Goal: Transaction & Acquisition: Purchase product/service

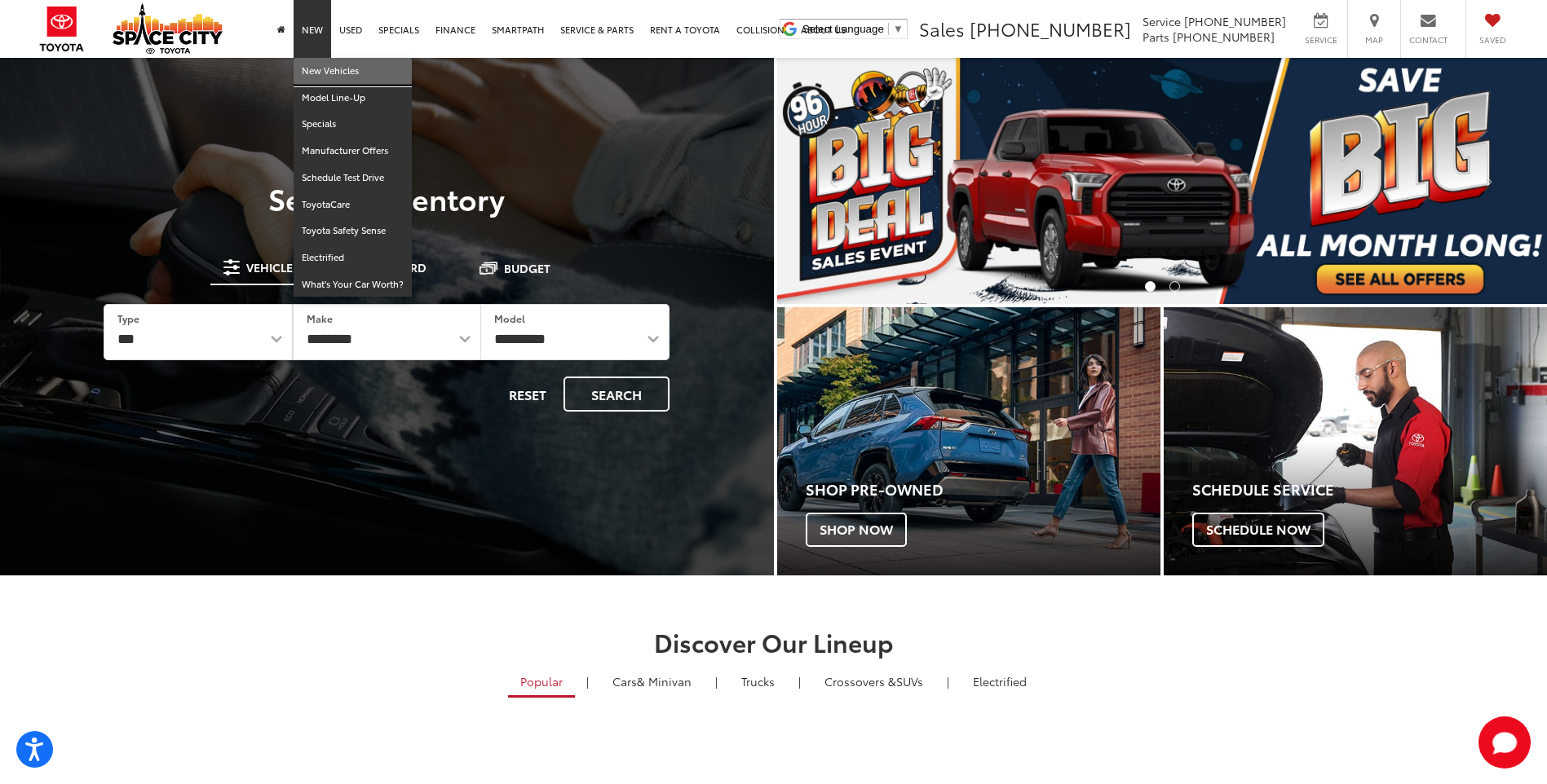
click at [322, 67] on link "New Vehicles" at bounding box center [353, 71] width 118 height 27
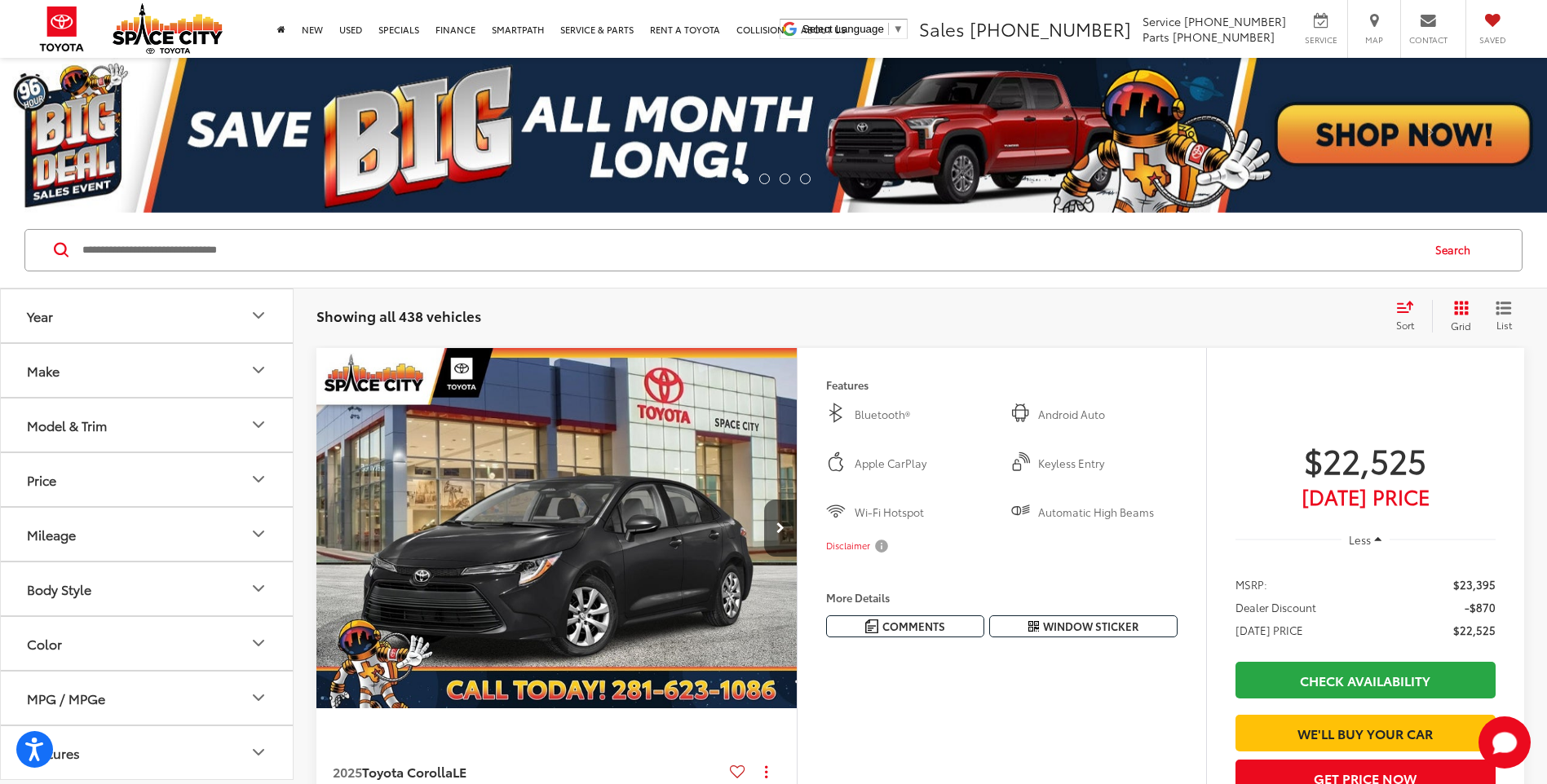
click at [248, 367] on icon "Make" at bounding box center [258, 369] width 19 height 19
click at [249, 367] on icon "Make" at bounding box center [258, 369] width 19 height 19
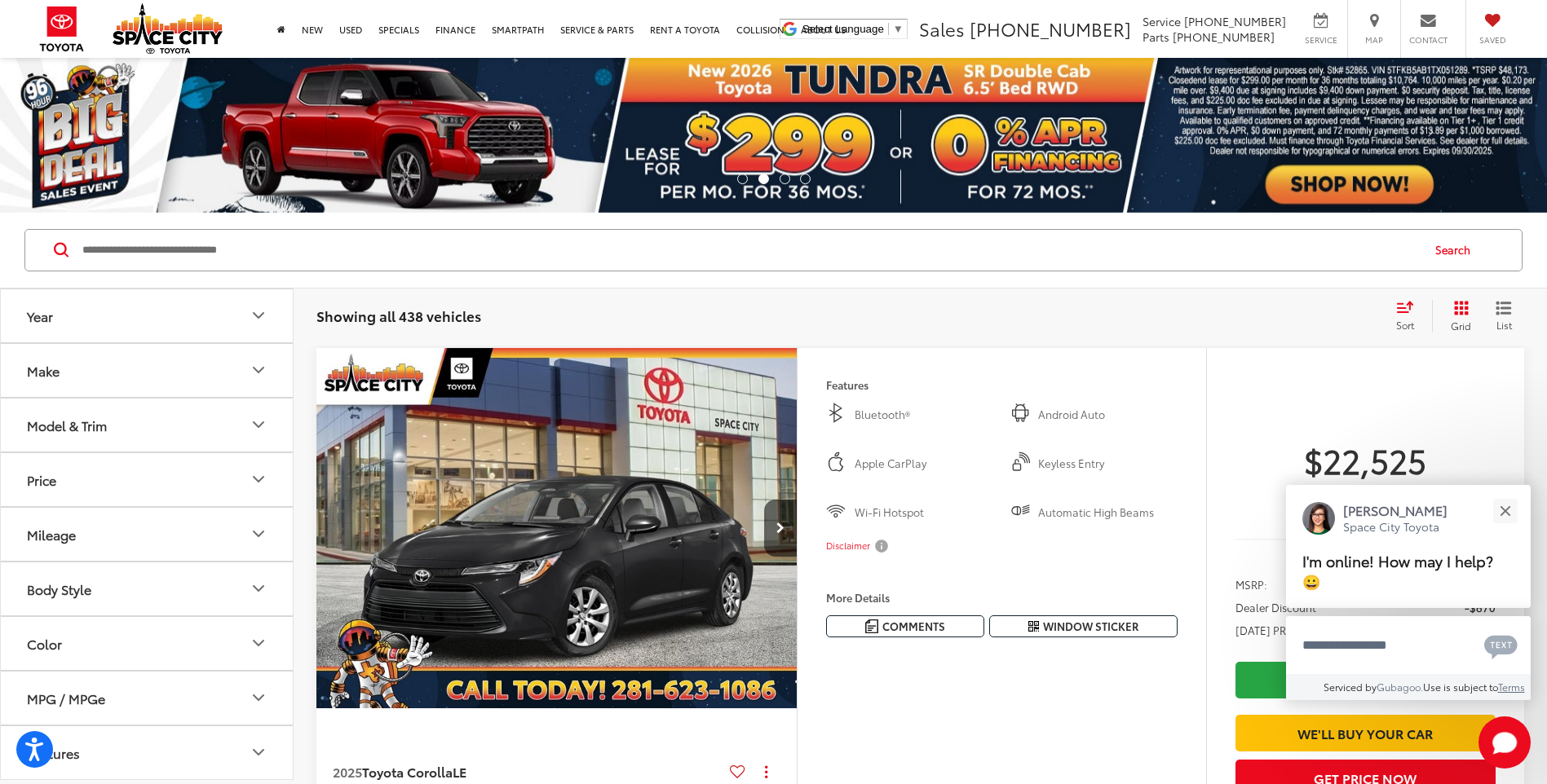
click at [253, 423] on icon "Model & Trim" at bounding box center [258, 424] width 19 height 19
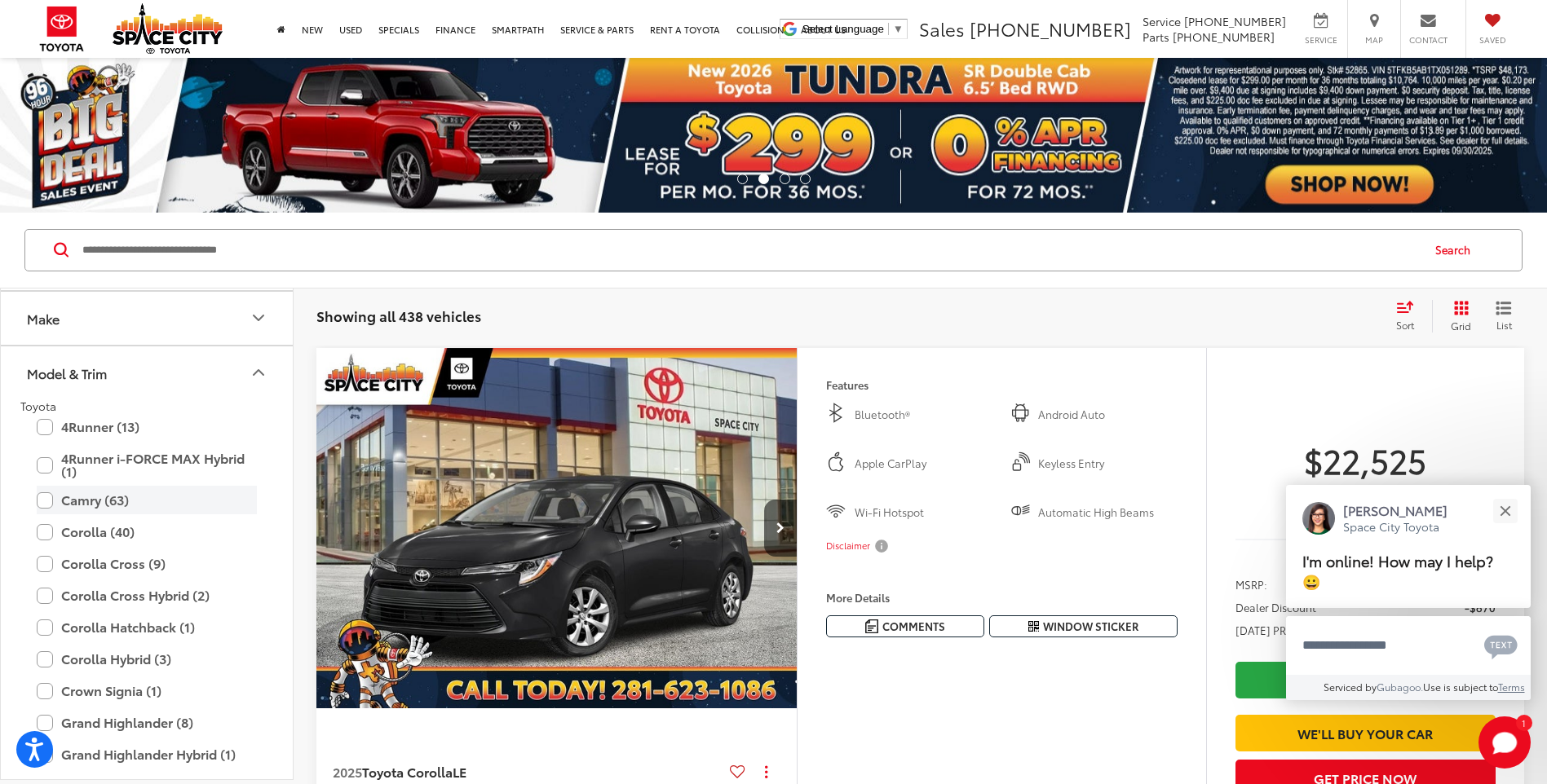
scroll to position [82, 0]
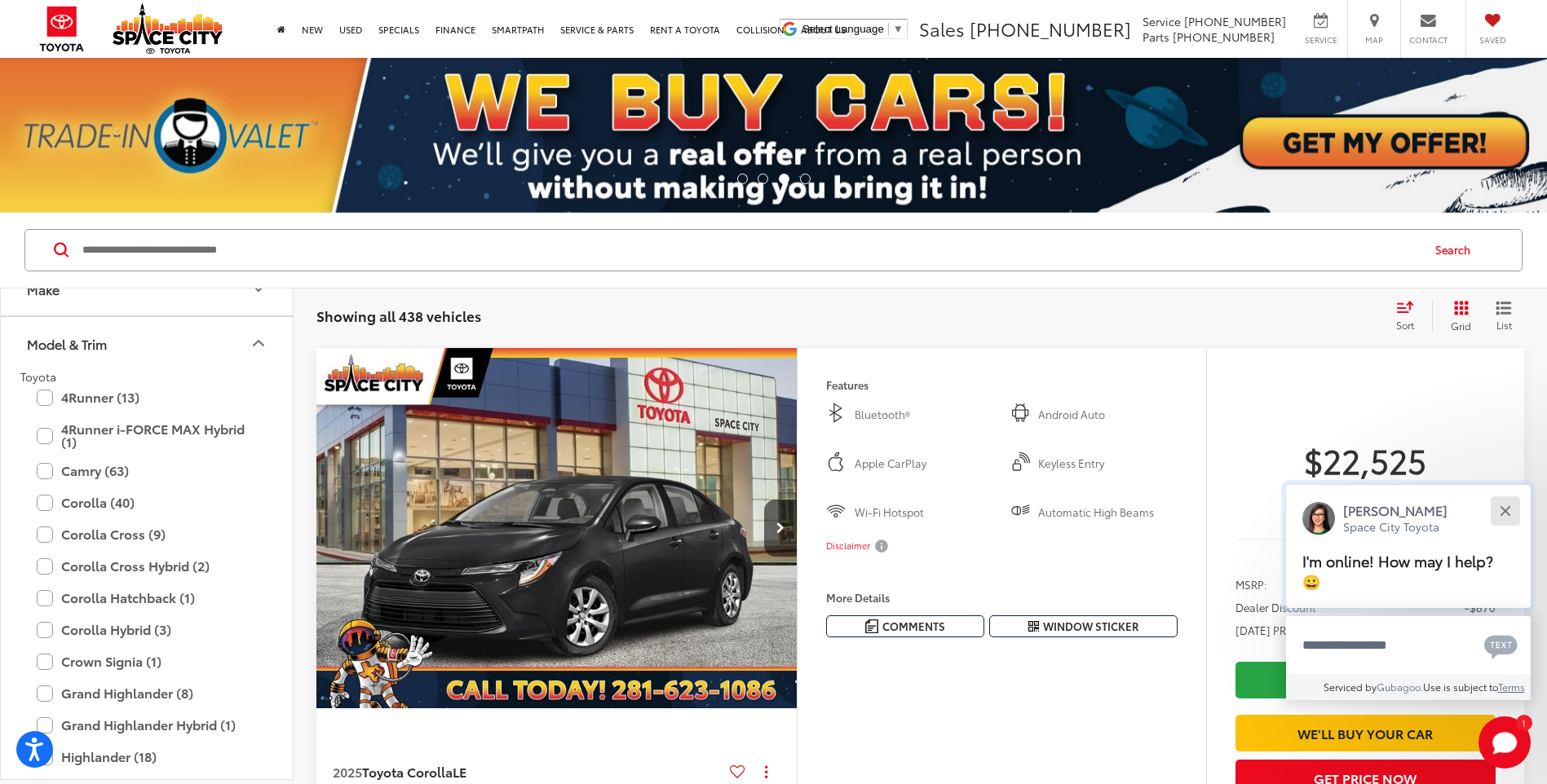
click at [1509, 508] on div "Close" at bounding box center [1504, 511] width 11 height 11
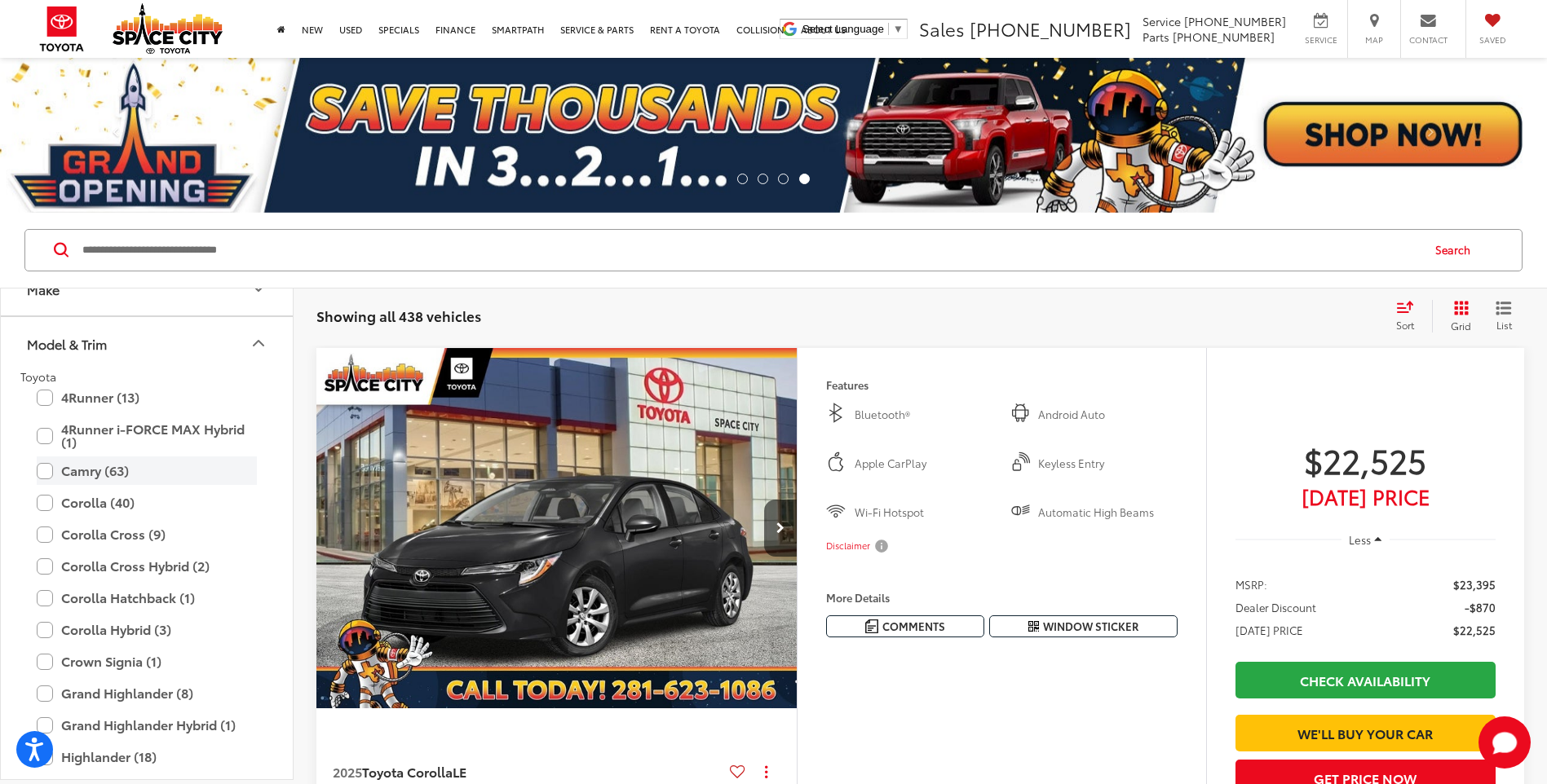
click at [46, 469] on label "Camry (63)" at bounding box center [147, 471] width 220 height 28
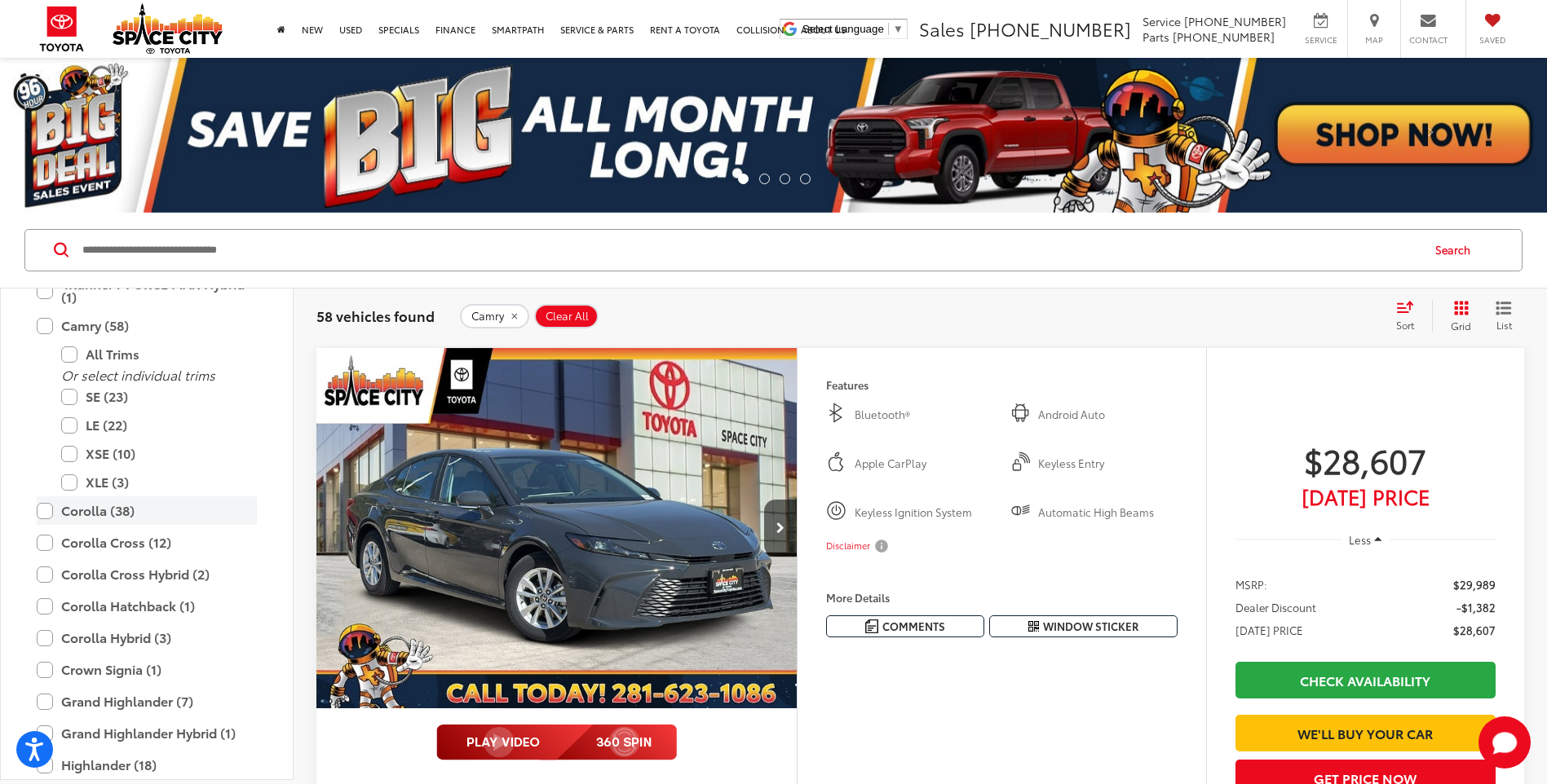
scroll to position [245, 0]
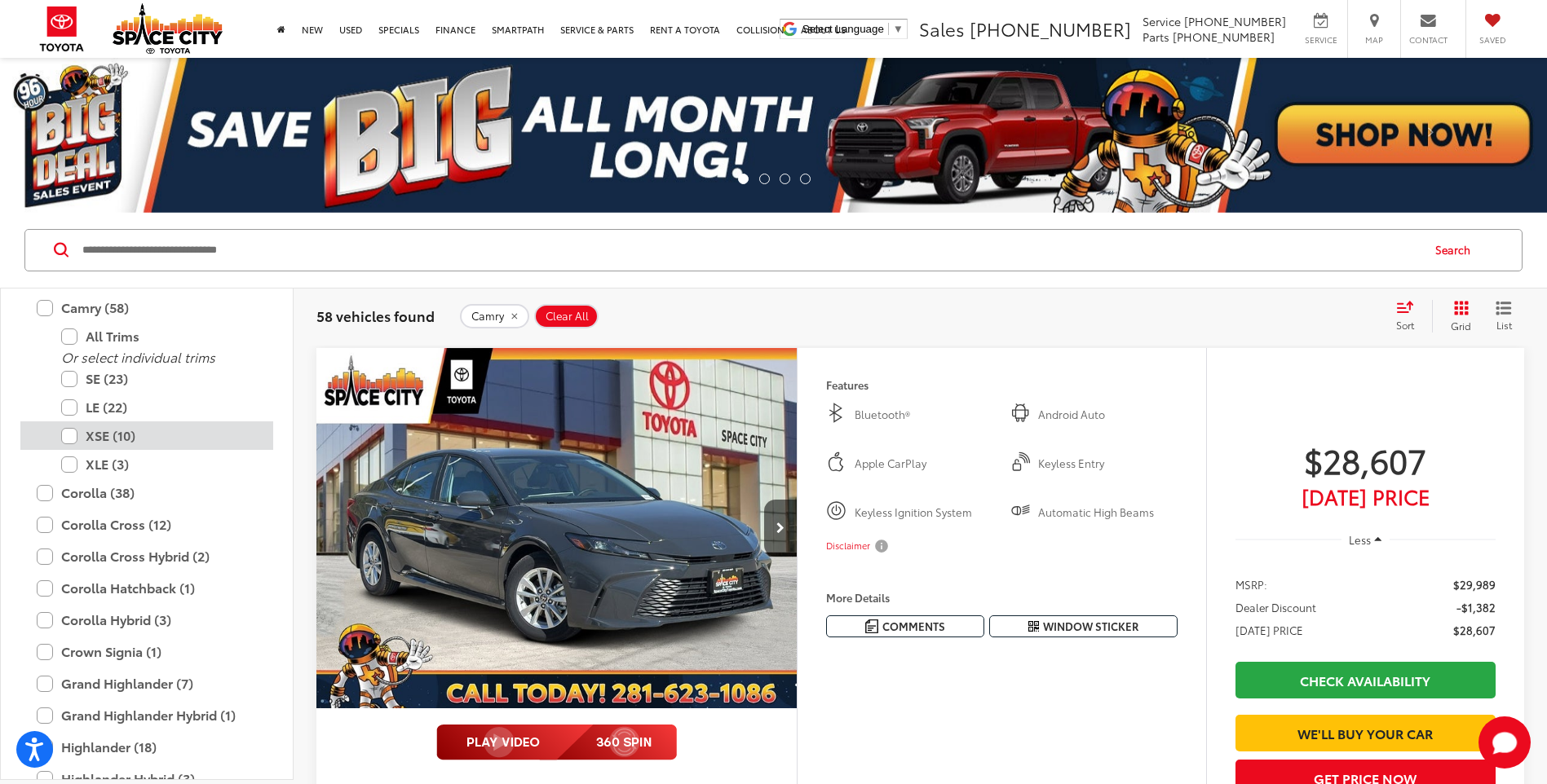
click at [70, 435] on label "XSE (10)" at bounding box center [158, 436] width 196 height 28
click at [73, 462] on label "XLE (3)" at bounding box center [158, 464] width 196 height 28
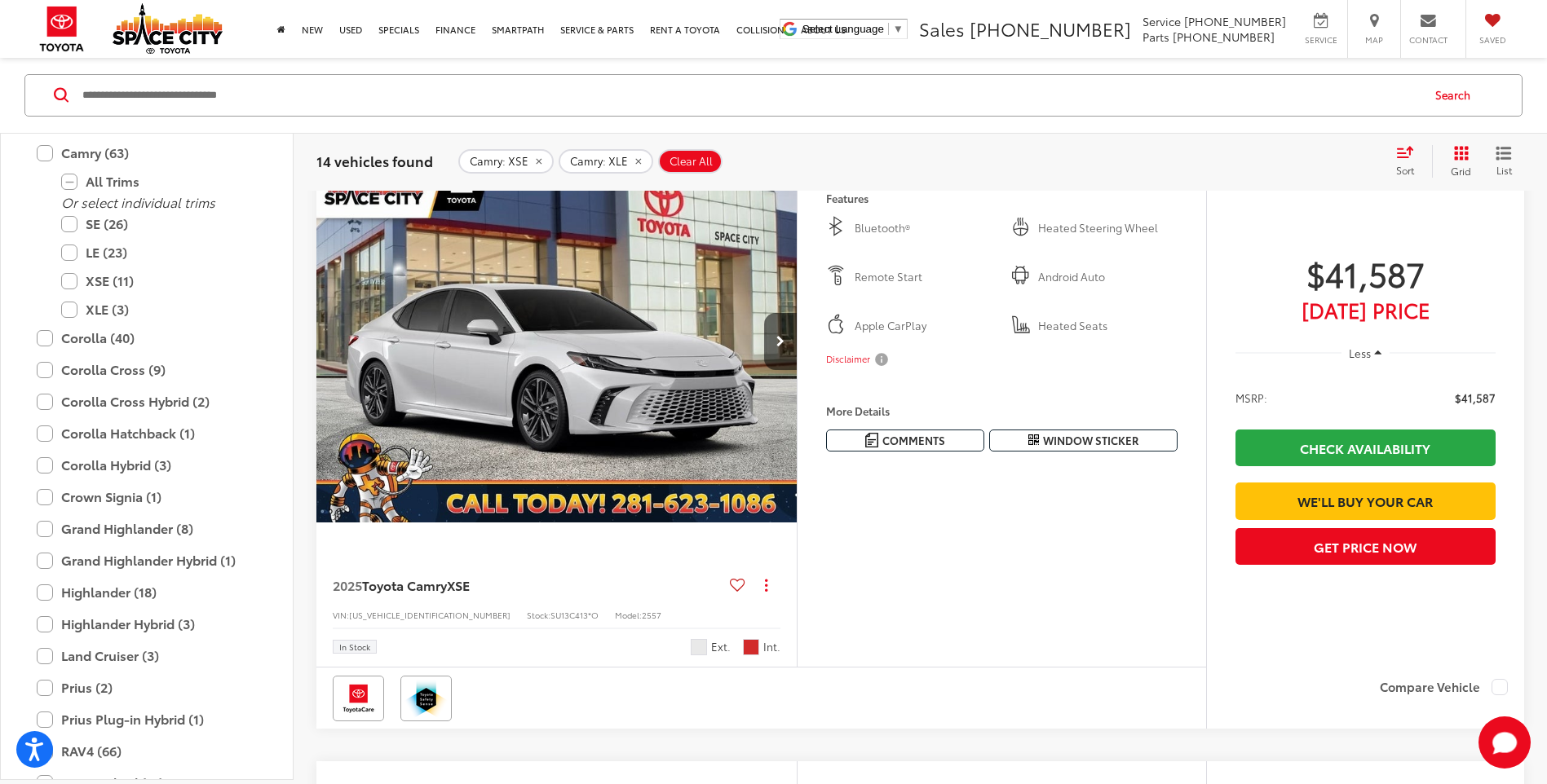
scroll to position [815, 0]
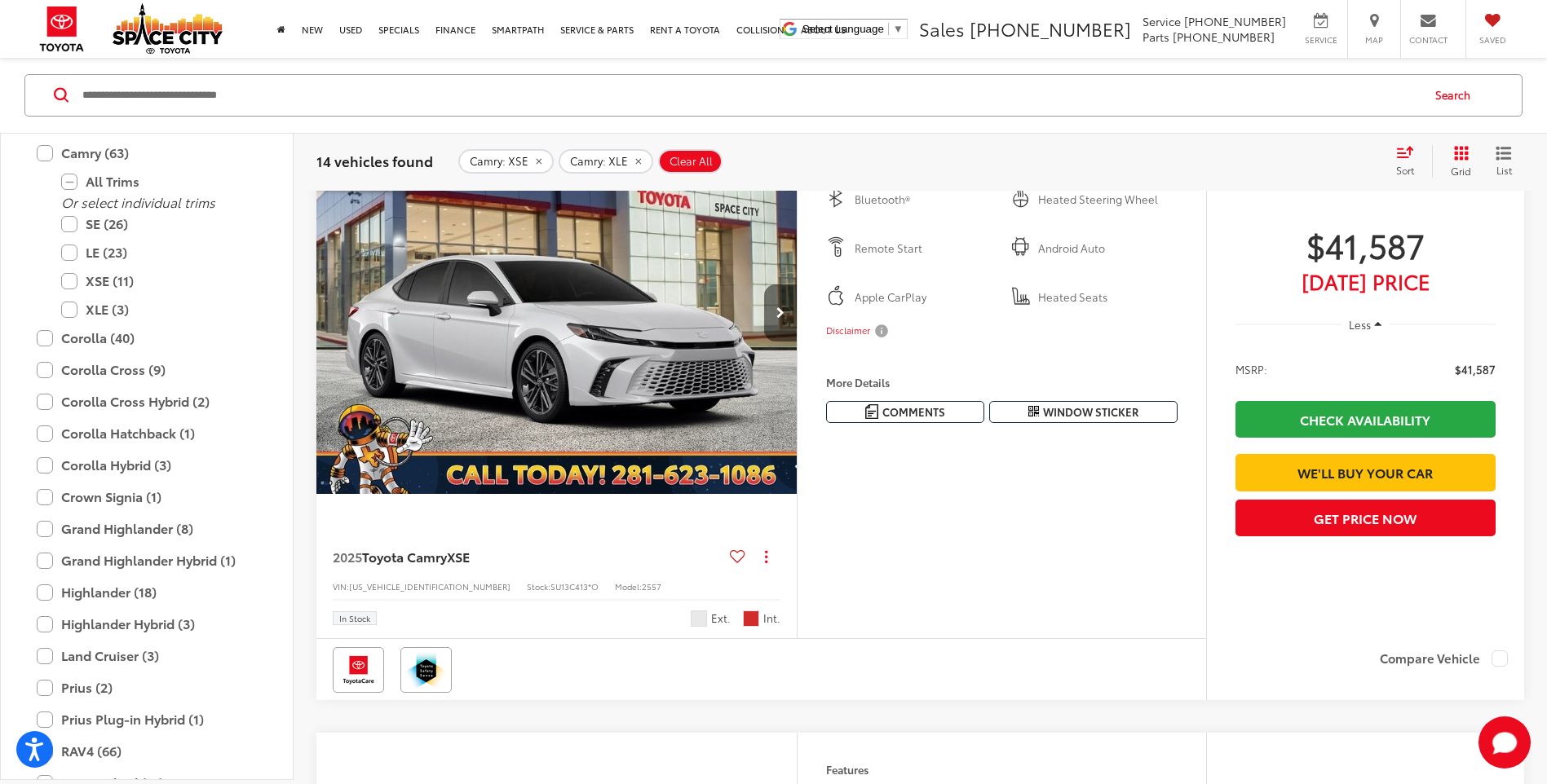
click at [781, 319] on icon "Next image" at bounding box center [780, 313] width 8 height 12
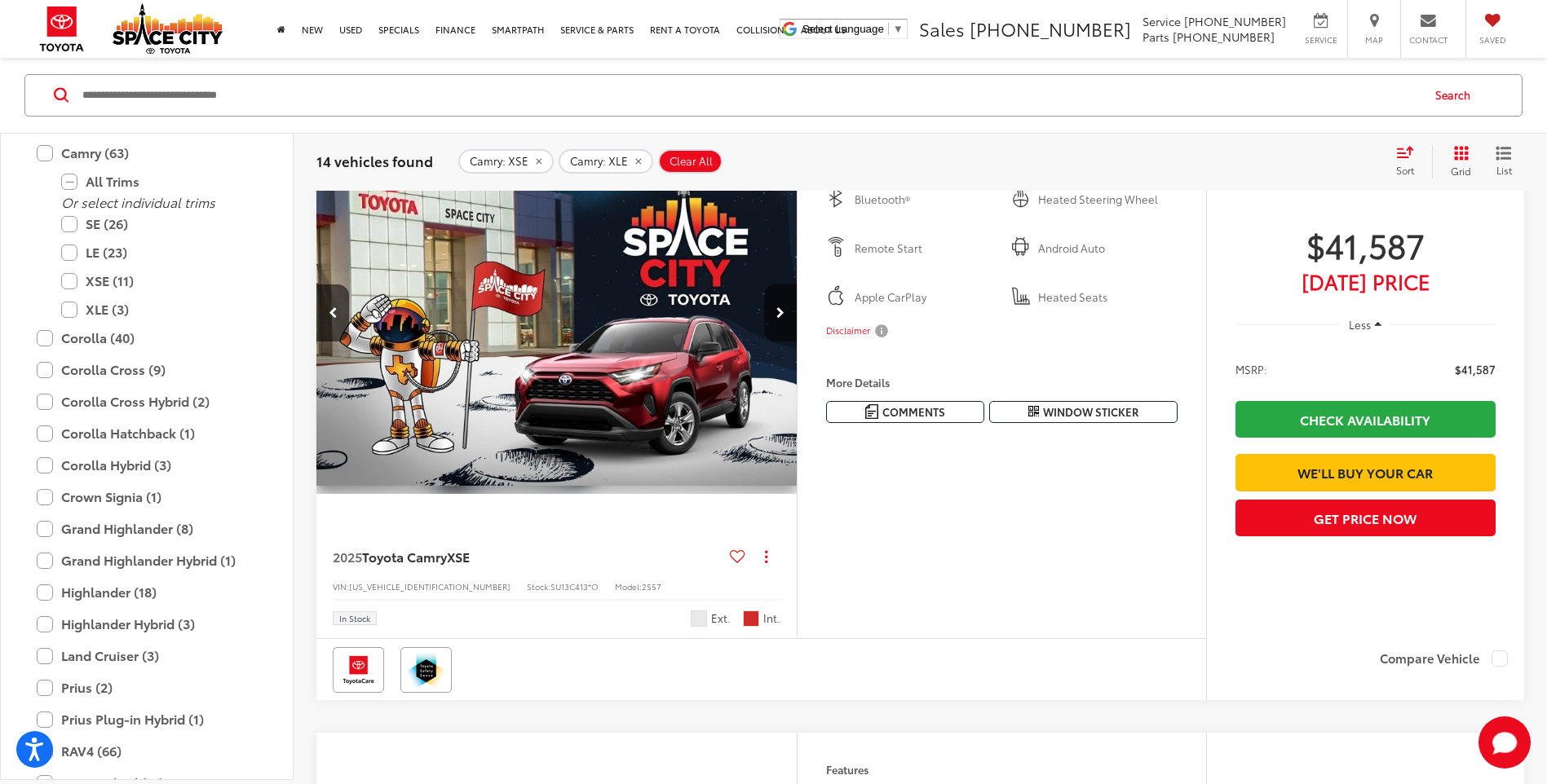
click at [781, 319] on icon "Next image" at bounding box center [780, 313] width 8 height 12
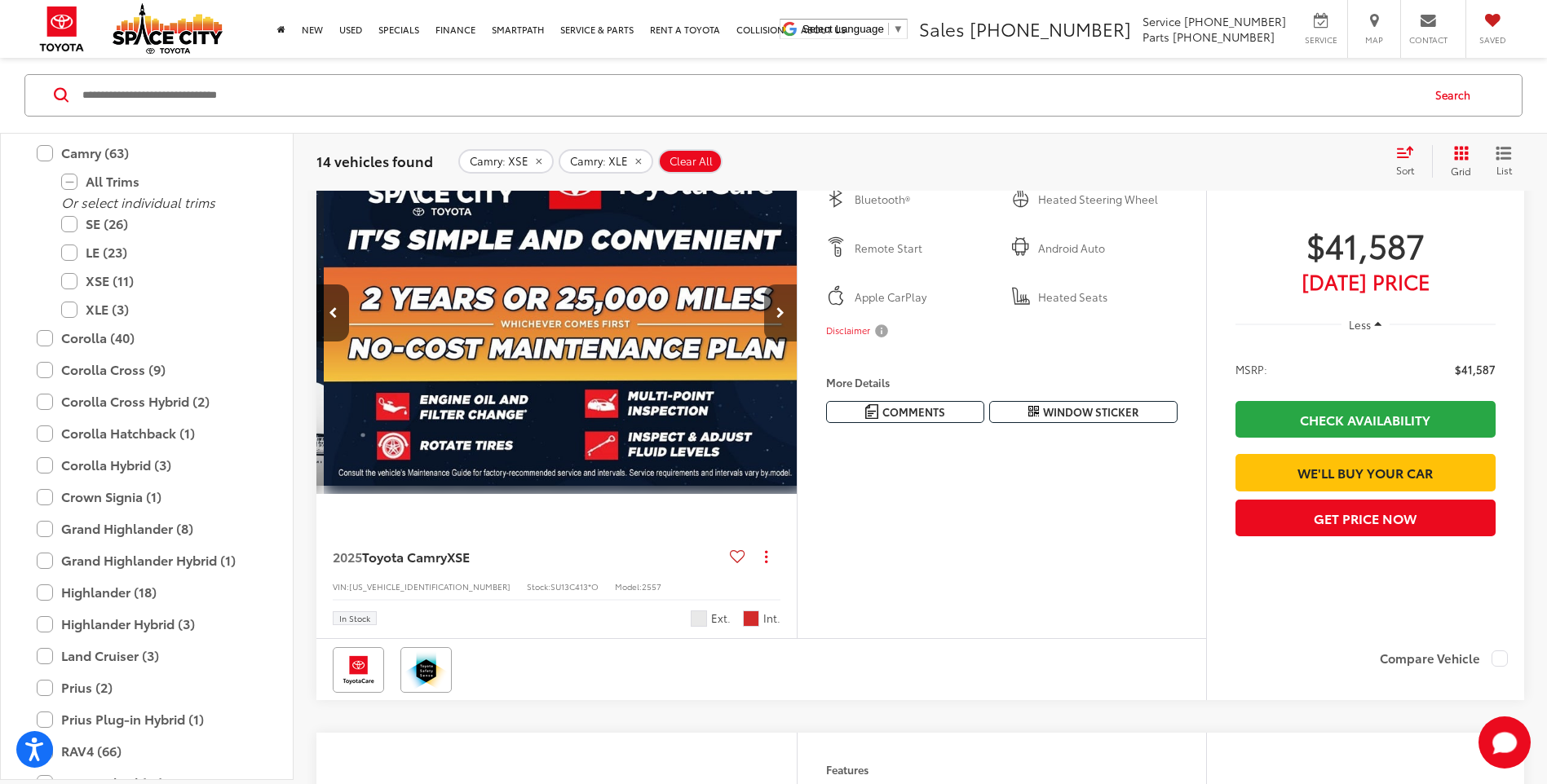
scroll to position [0, 965]
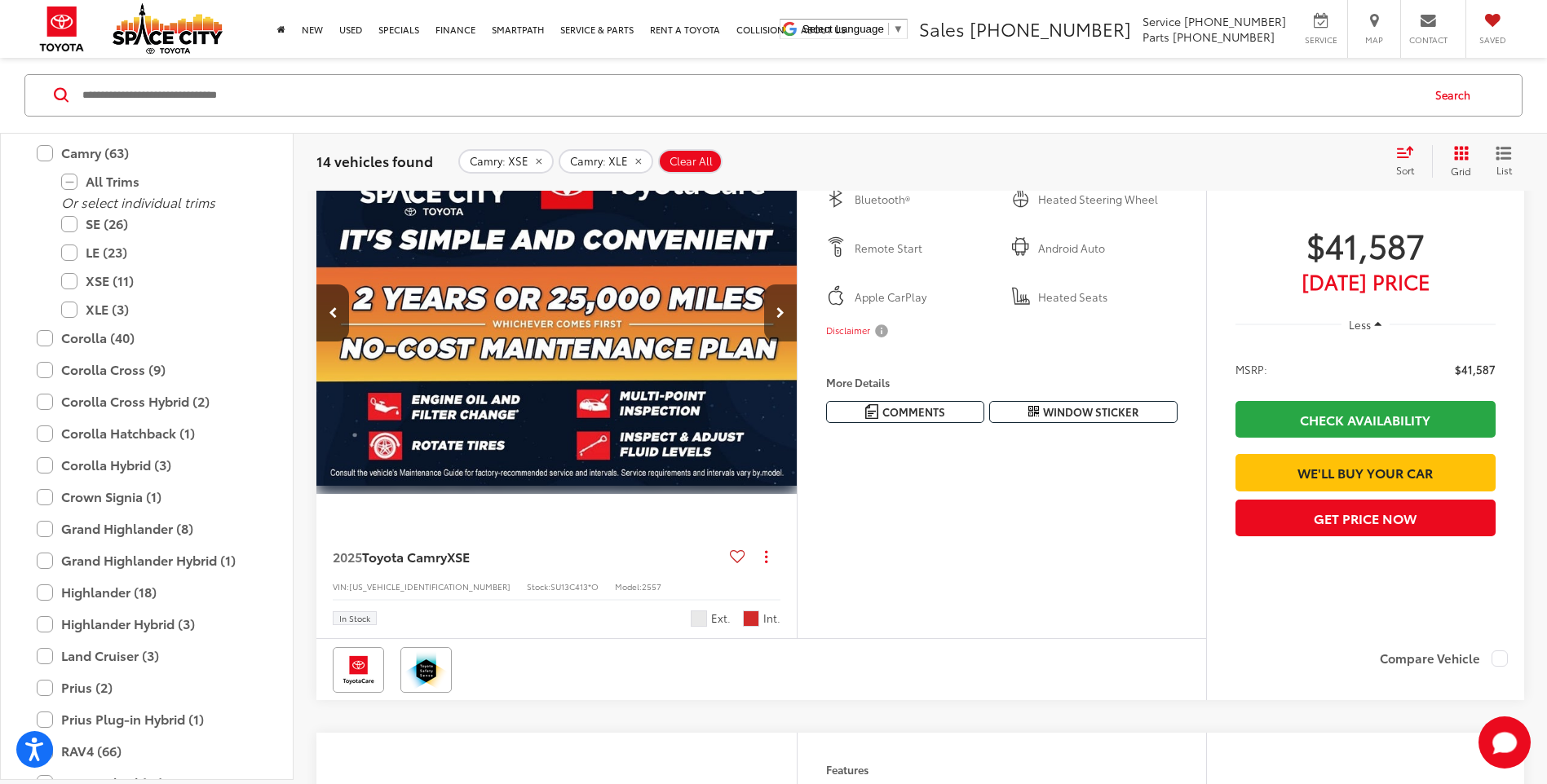
click at [779, 319] on icon "Next image" at bounding box center [780, 313] width 8 height 12
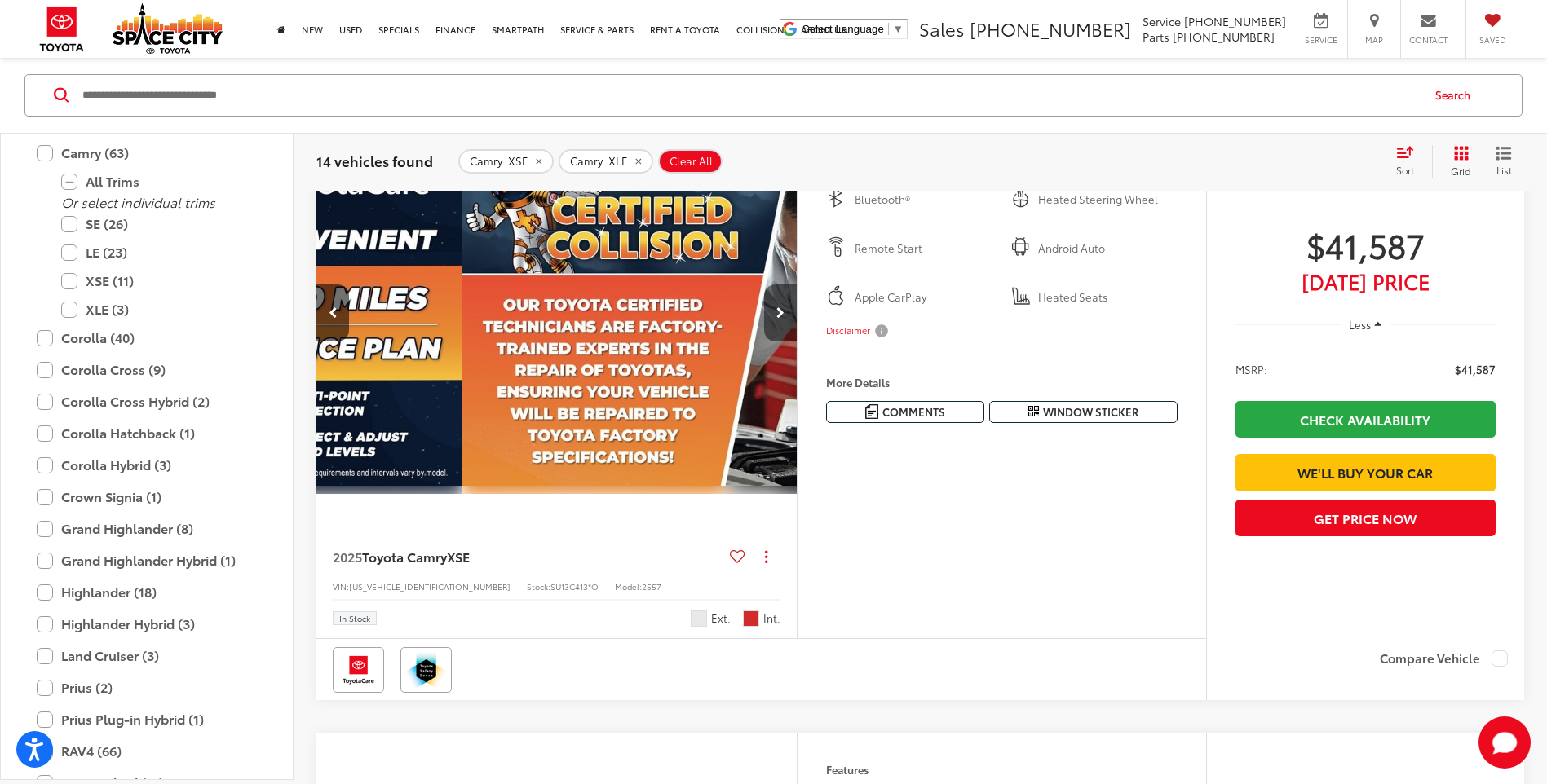
scroll to position [0, 1449]
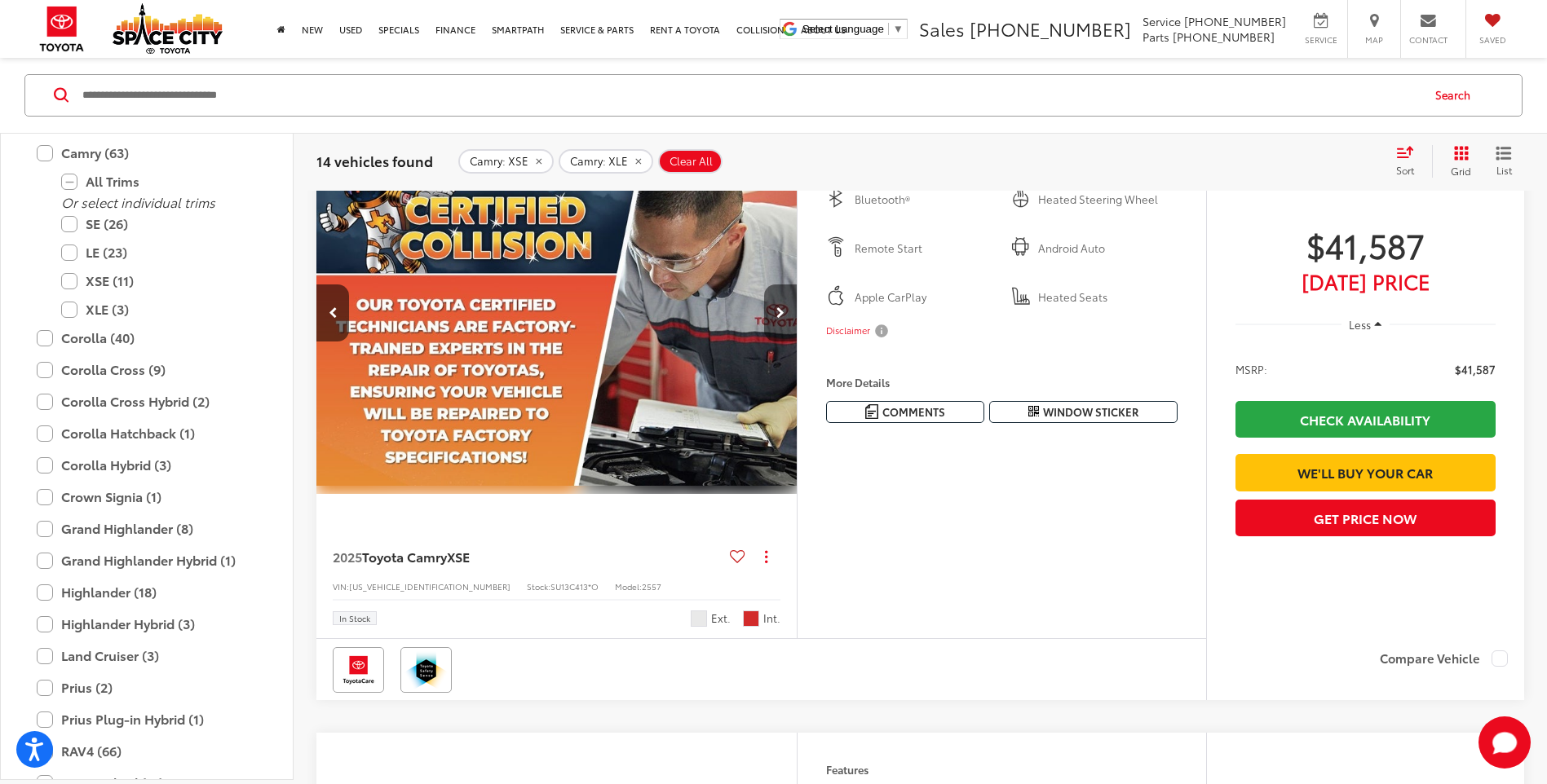
click at [779, 319] on icon "Next image" at bounding box center [780, 313] width 8 height 12
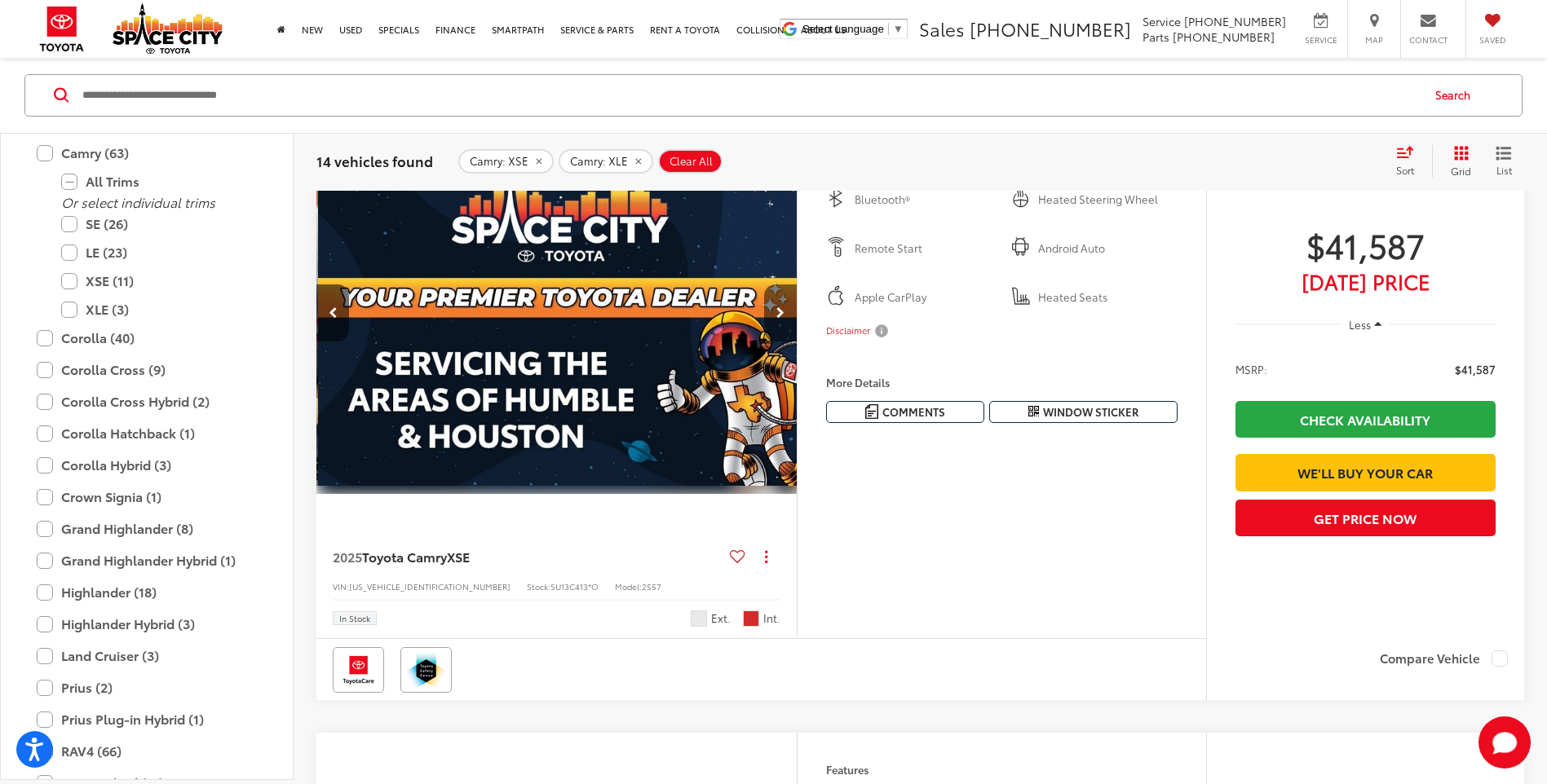
scroll to position [0, 1931]
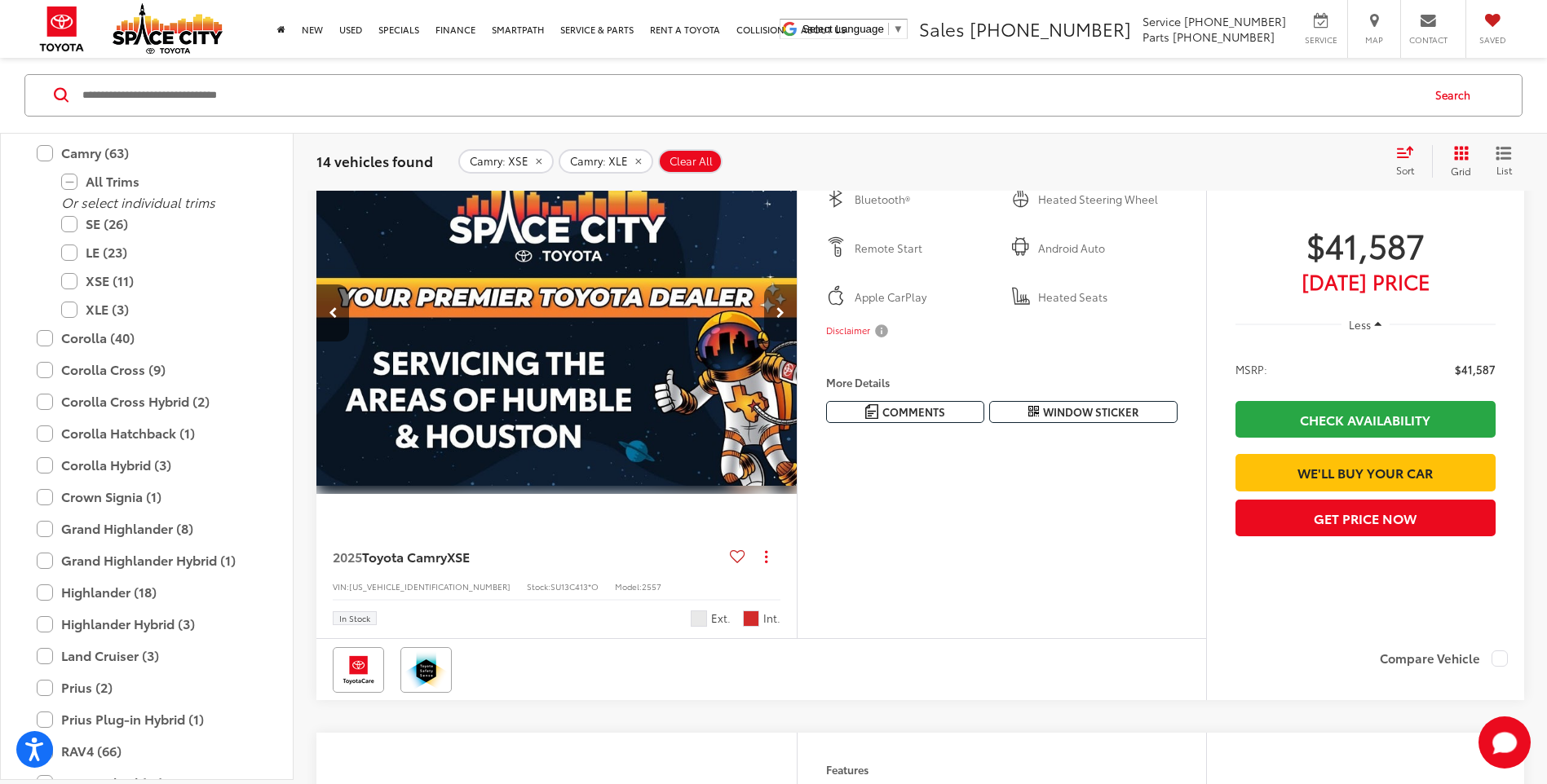
click at [779, 319] on icon "Next image" at bounding box center [780, 313] width 8 height 12
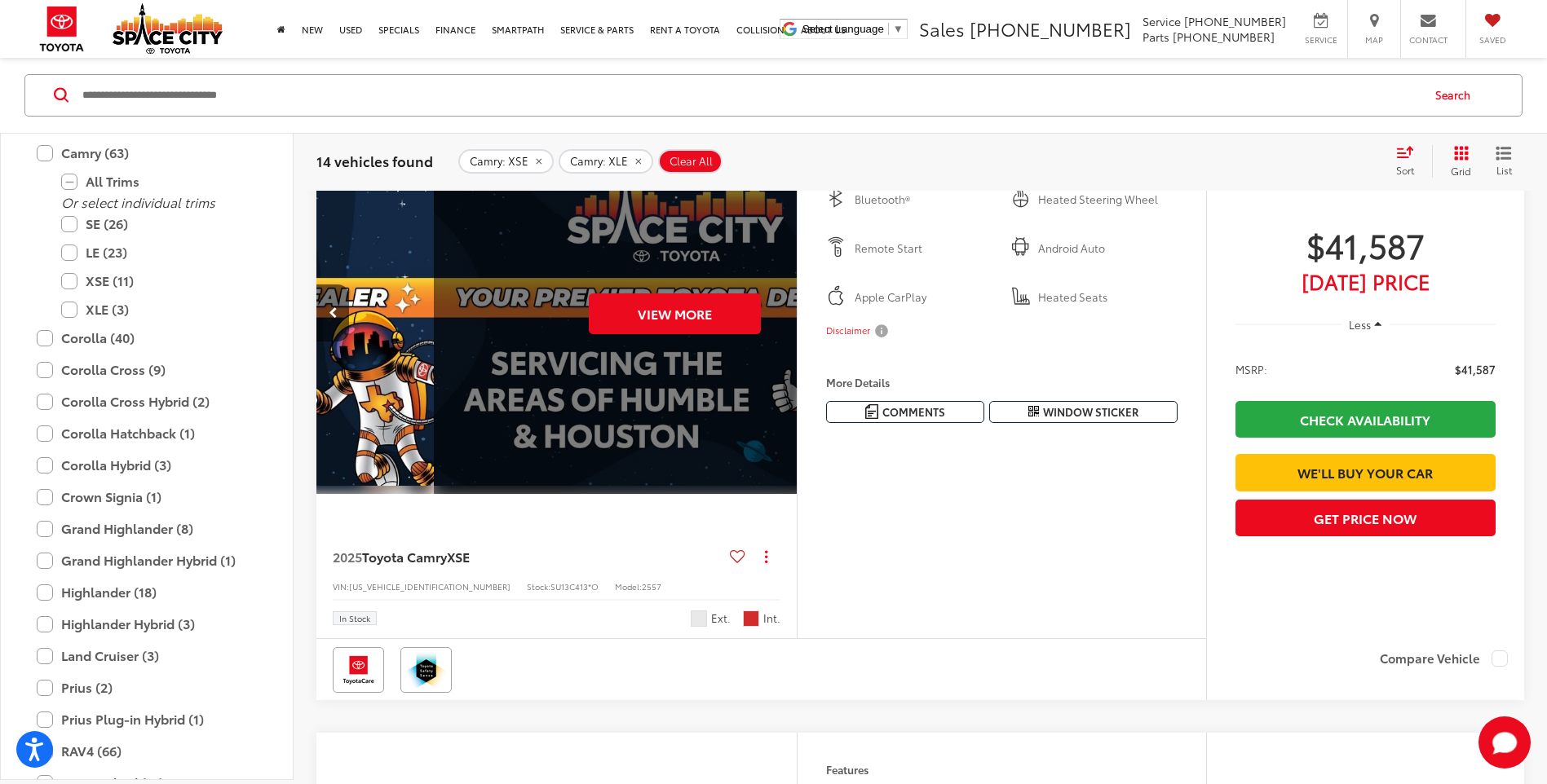
scroll to position [0, 2415]
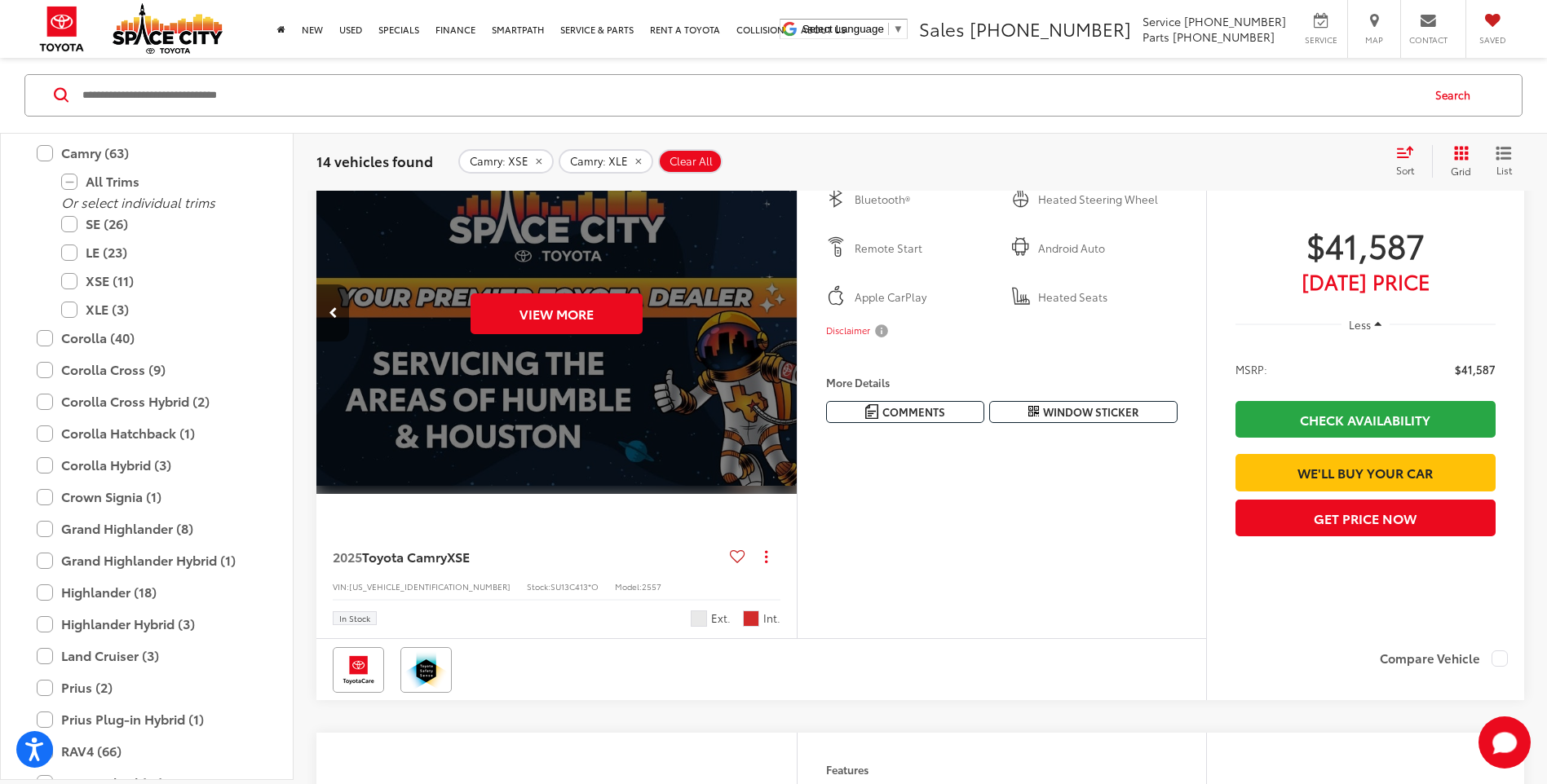
click at [779, 364] on div "View More" at bounding box center [557, 313] width 483 height 362
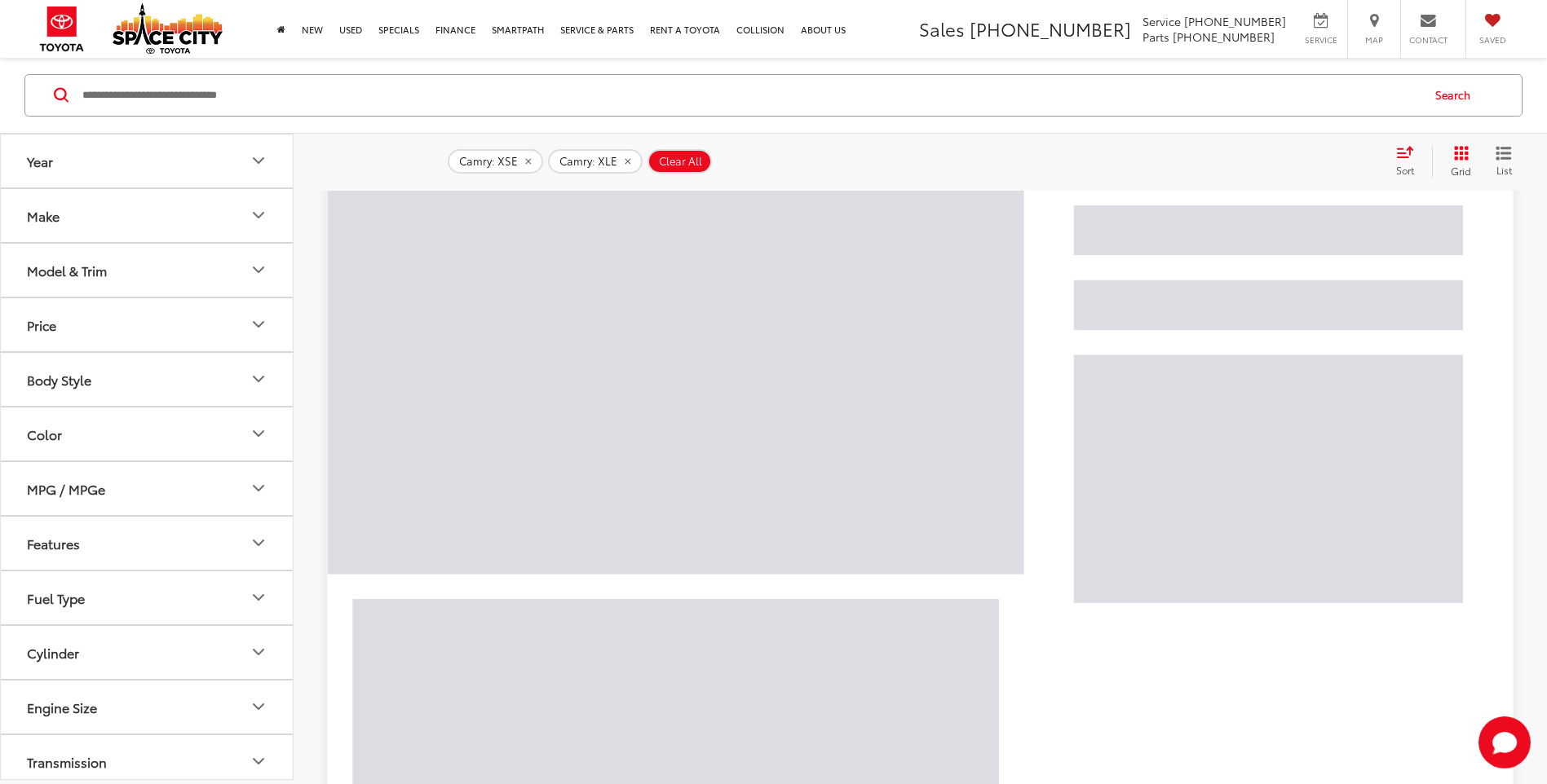
scroll to position [155, 0]
